Goal: Find specific page/section: Find specific page/section

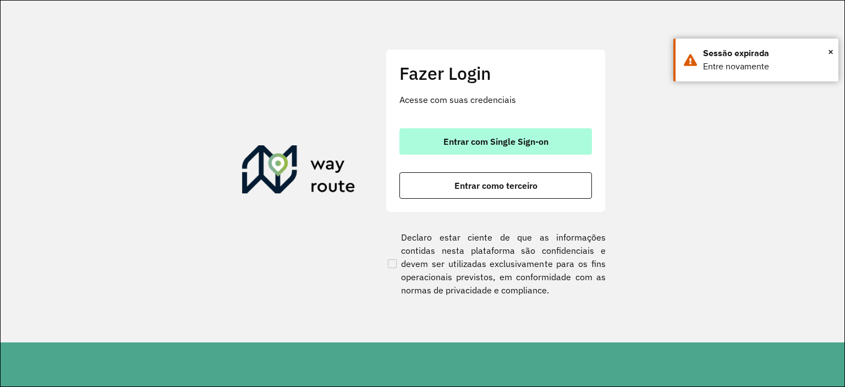
click at [499, 147] on button "Entrar com Single Sign-on" at bounding box center [496, 141] width 193 height 26
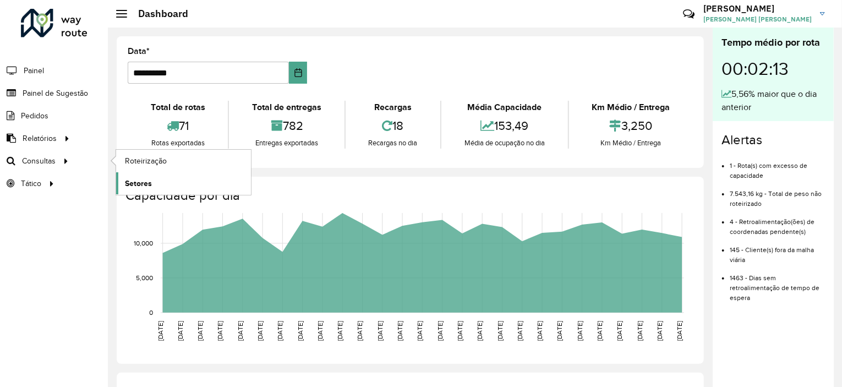
click at [163, 182] on link "Setores" at bounding box center [183, 183] width 135 height 22
